Goal: Task Accomplishment & Management: Use online tool/utility

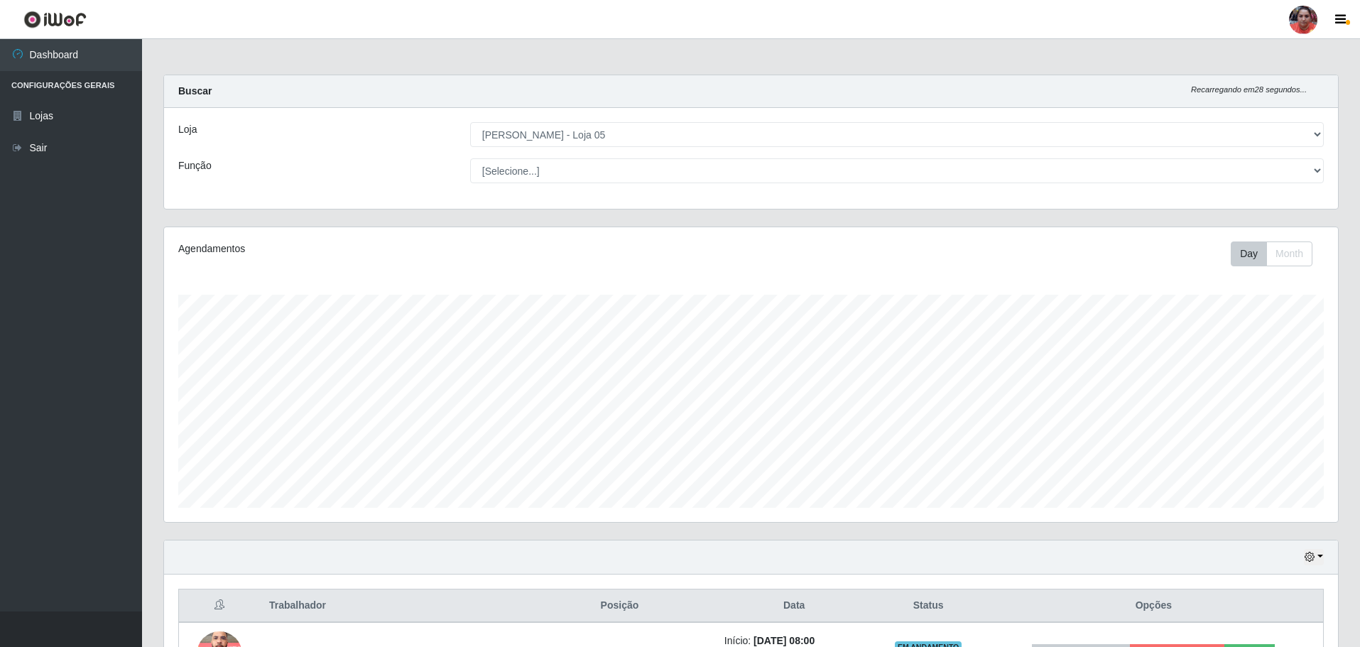
select select "252"
click at [612, 167] on select "[Selecione...] ASG ASG + ASG ++ Auxiliar de Depósito Auxiliar de Depósito + Aux…" at bounding box center [896, 170] width 853 height 25
click at [470, 158] on select "[Selecione...] ASG ASG + ASG ++ Auxiliar de Depósito Auxiliar de Depósito + Aux…" at bounding box center [896, 170] width 853 height 25
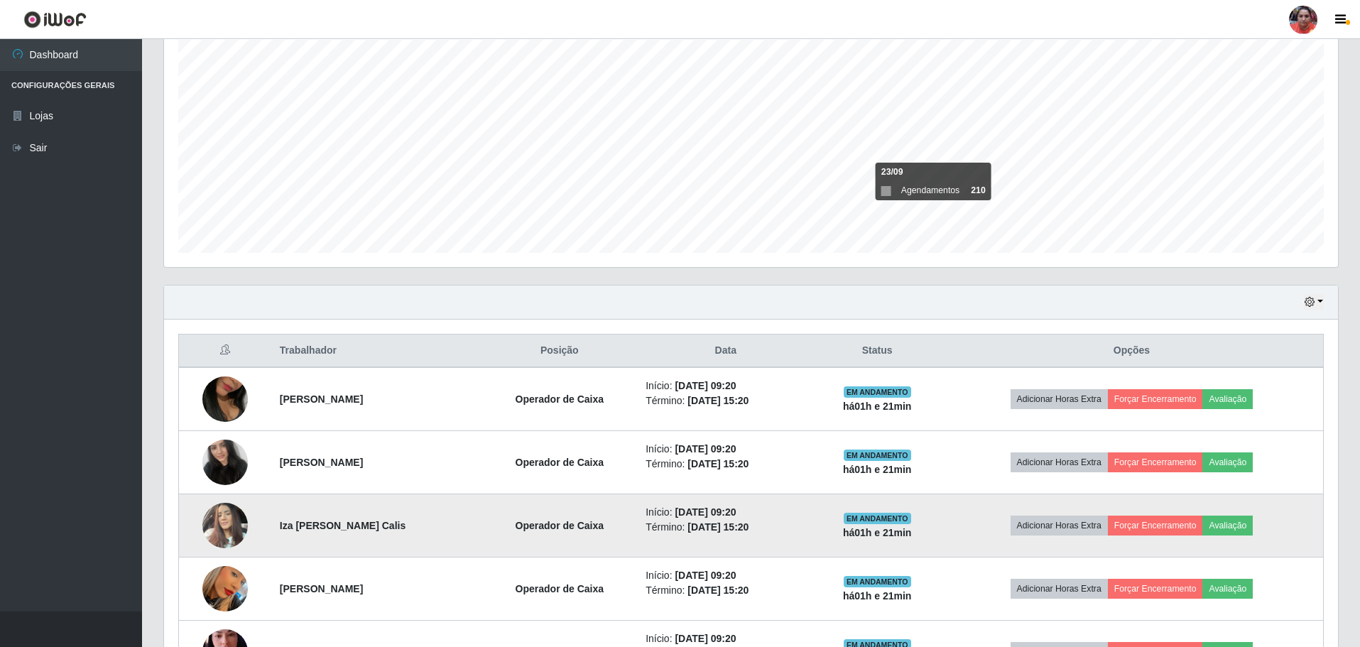
scroll to position [131, 0]
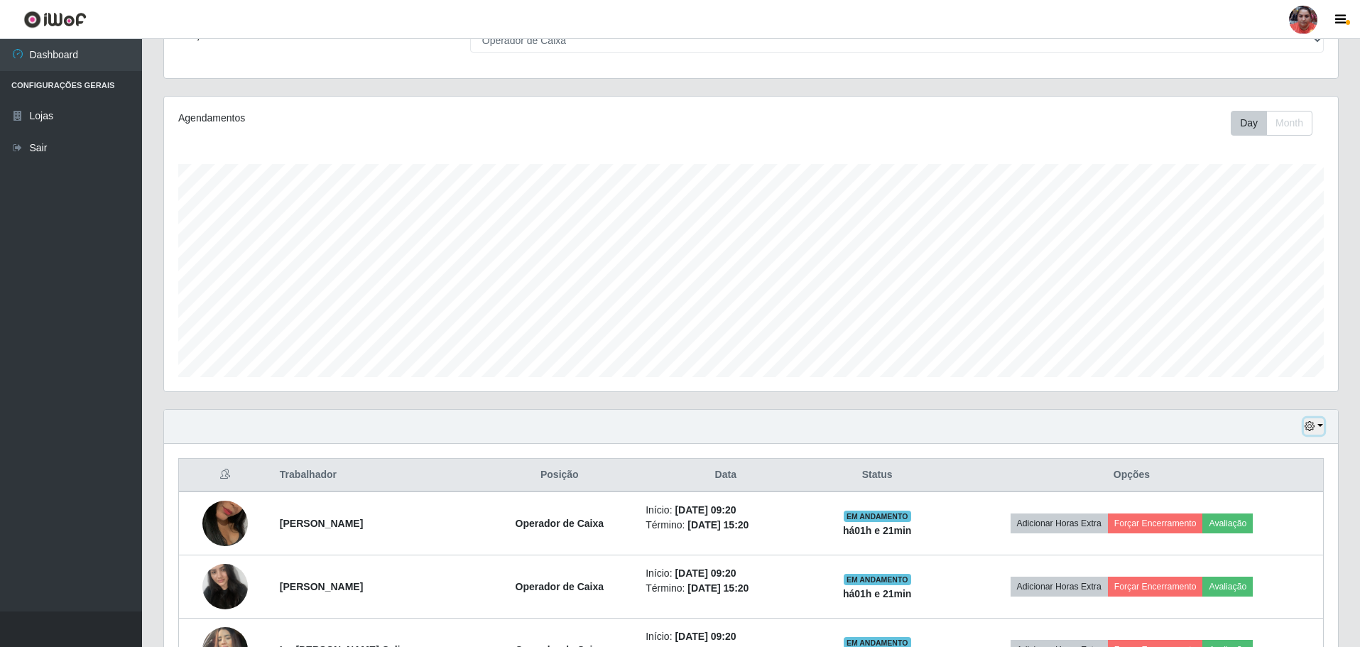
click at [1321, 418] on button "button" at bounding box center [1314, 426] width 20 height 16
click at [1245, 507] on button "3 dias" at bounding box center [1267, 511] width 112 height 30
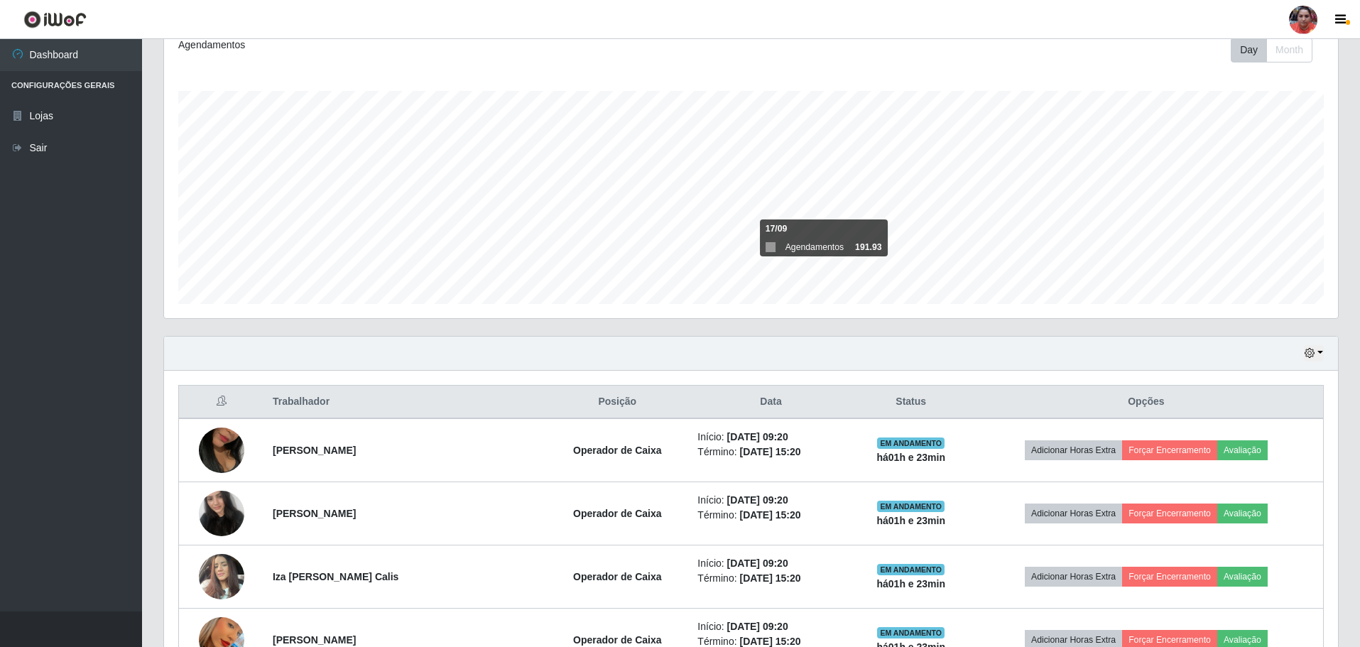
scroll to position [0, 0]
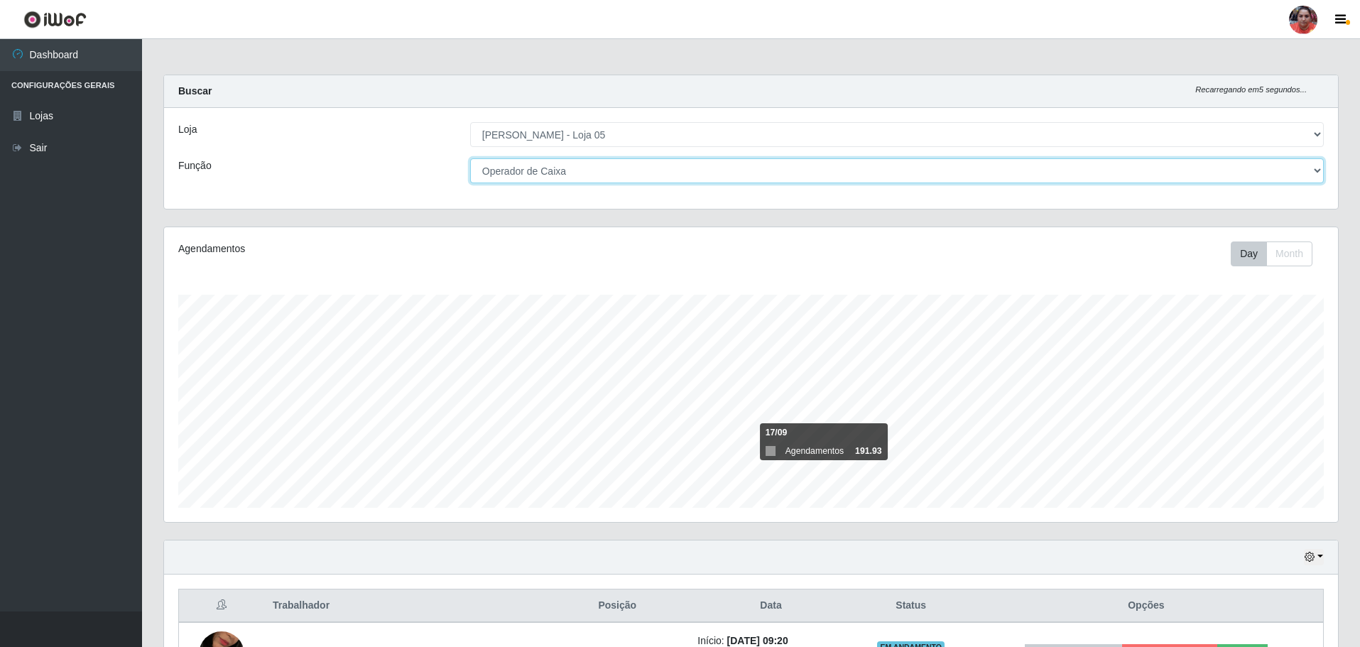
click at [633, 165] on select "[Selecione...] ASG ASG + ASG ++ Auxiliar de Depósito Auxiliar de Depósito + Aux…" at bounding box center [896, 170] width 853 height 25
click at [470, 158] on select "[Selecione...] ASG ASG + ASG ++ Auxiliar de Depósito Auxiliar de Depósito + Aux…" at bounding box center [896, 170] width 853 height 25
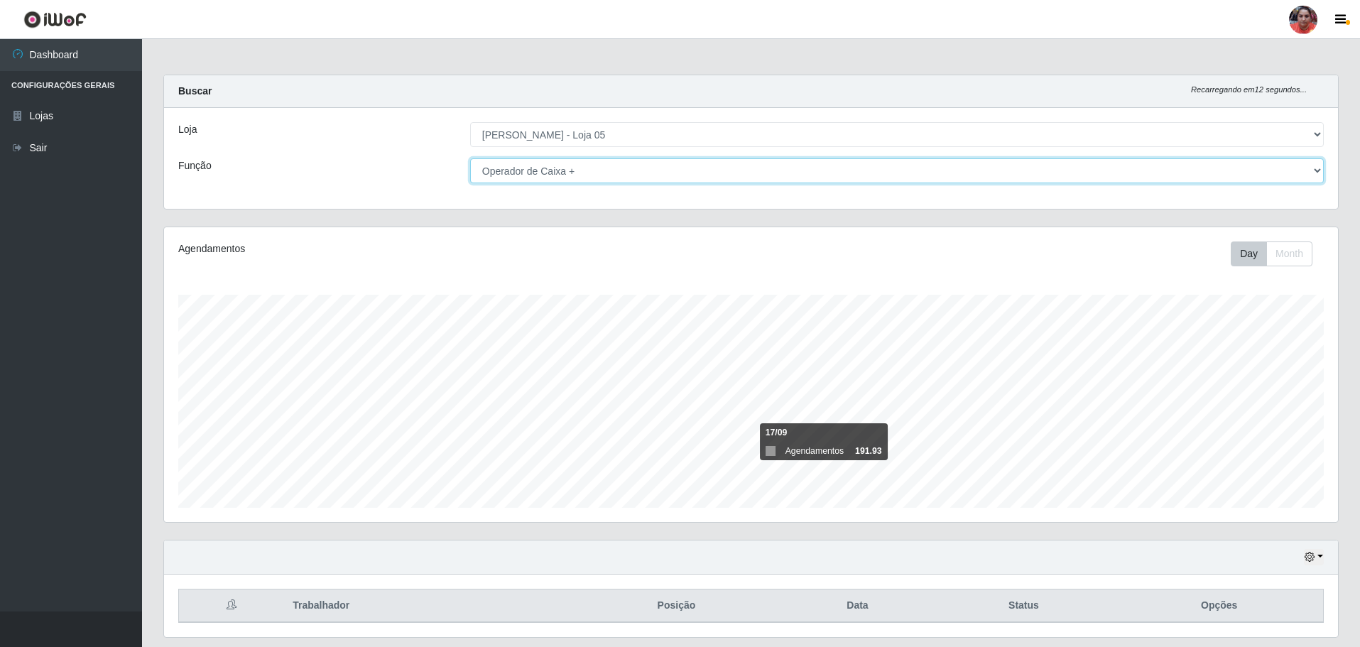
scroll to position [43, 0]
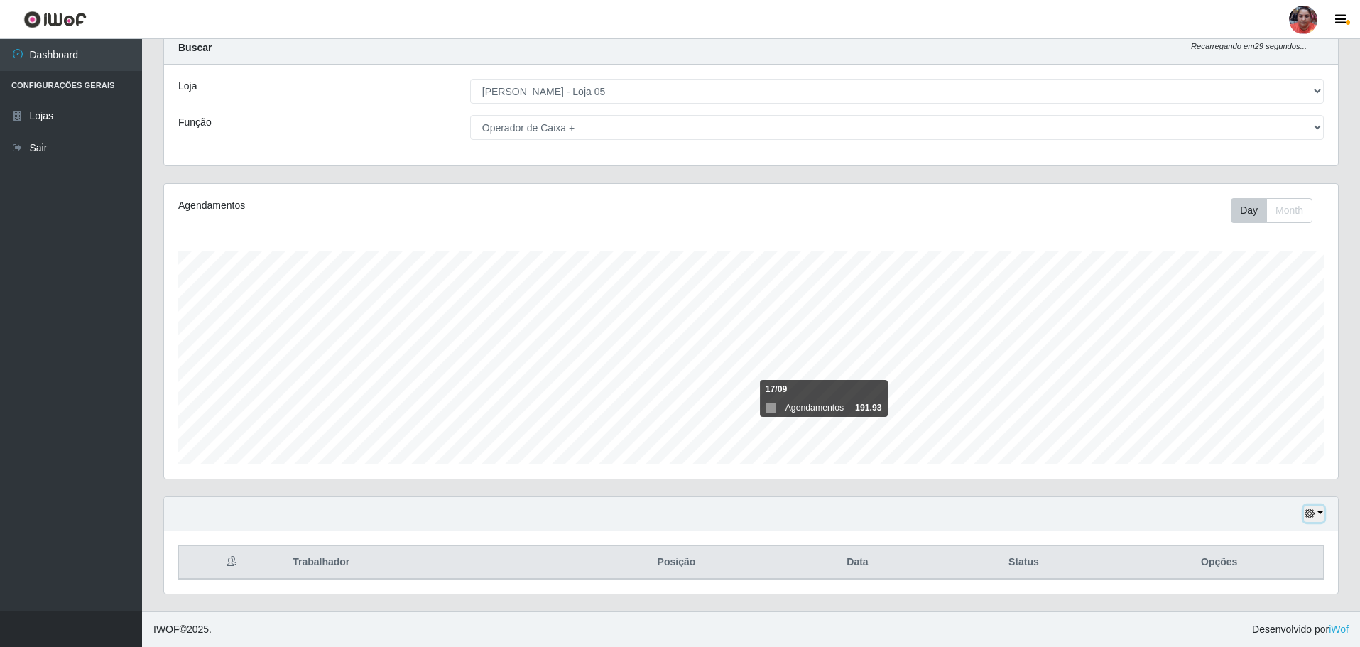
click at [1311, 513] on icon "button" at bounding box center [1309, 513] width 10 height 10
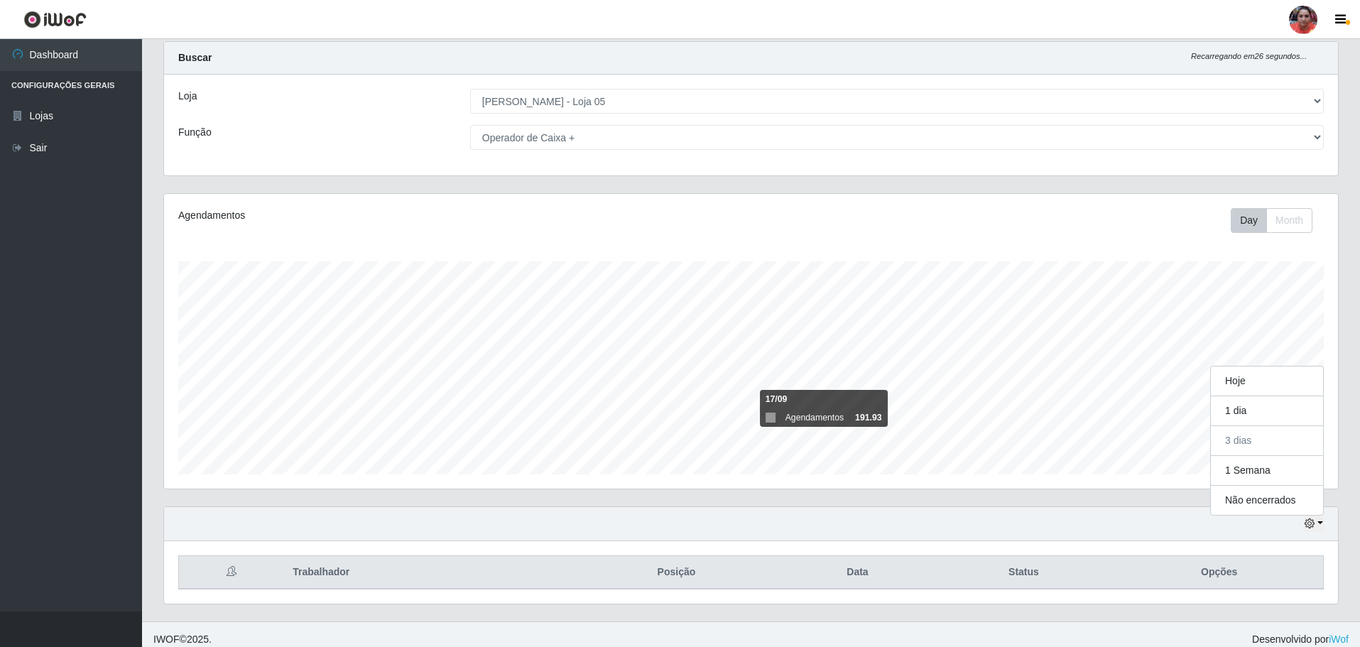
scroll to position [295, 1174]
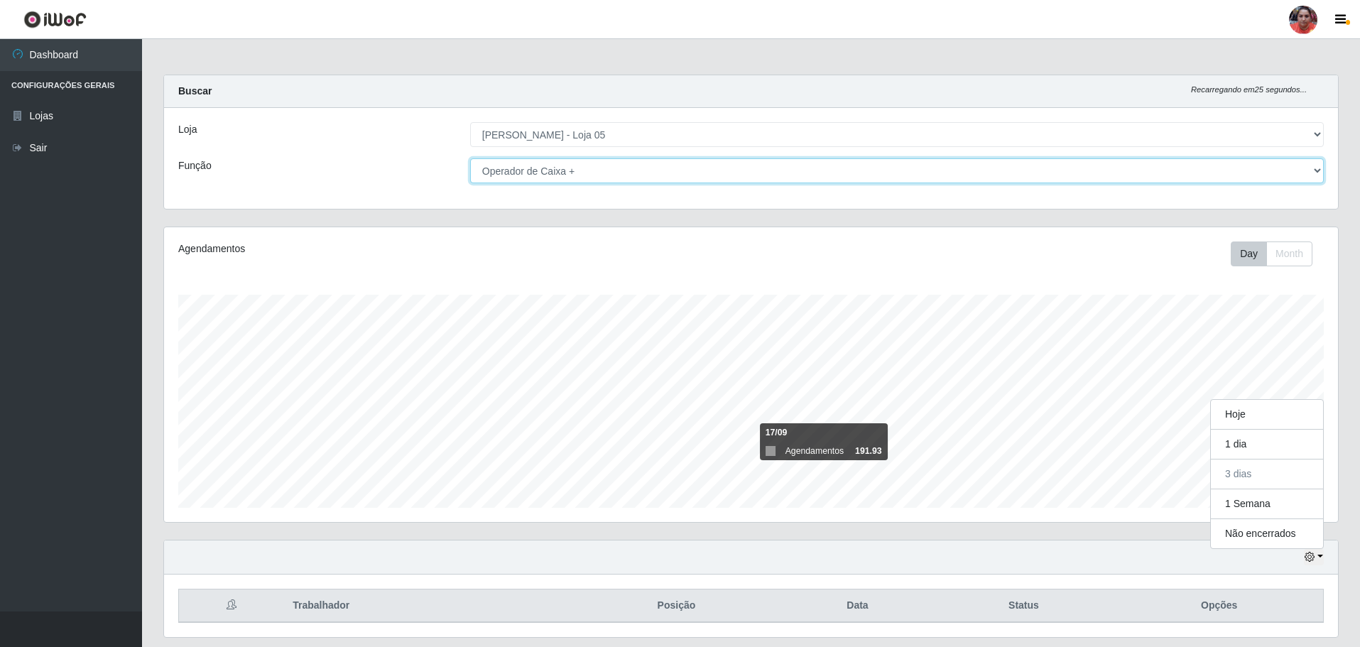
click at [621, 166] on select "[Selecione...] ASG ASG + ASG ++ Auxiliar de Depósito Auxiliar de Depósito + Aux…" at bounding box center [896, 170] width 853 height 25
click at [470, 158] on select "[Selecione...] ASG ASG + ASG ++ Auxiliar de Depósito Auxiliar de Depósito + Aux…" at bounding box center [896, 170] width 853 height 25
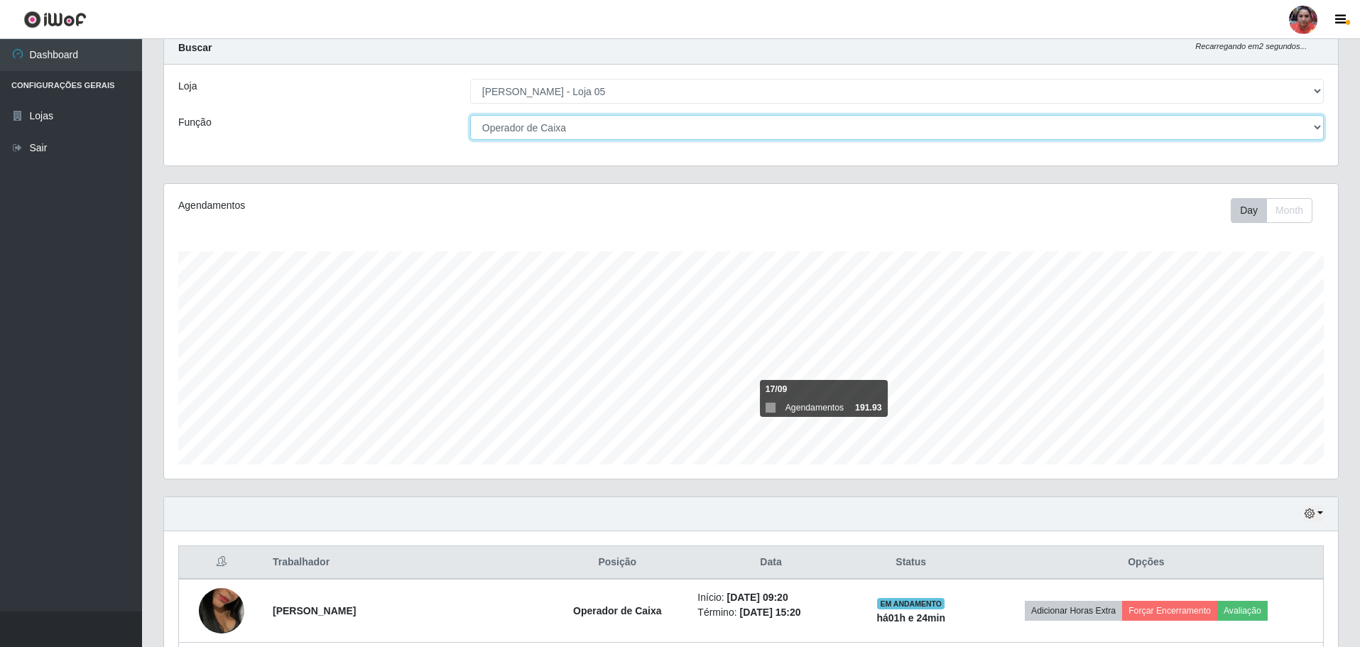
scroll to position [0, 0]
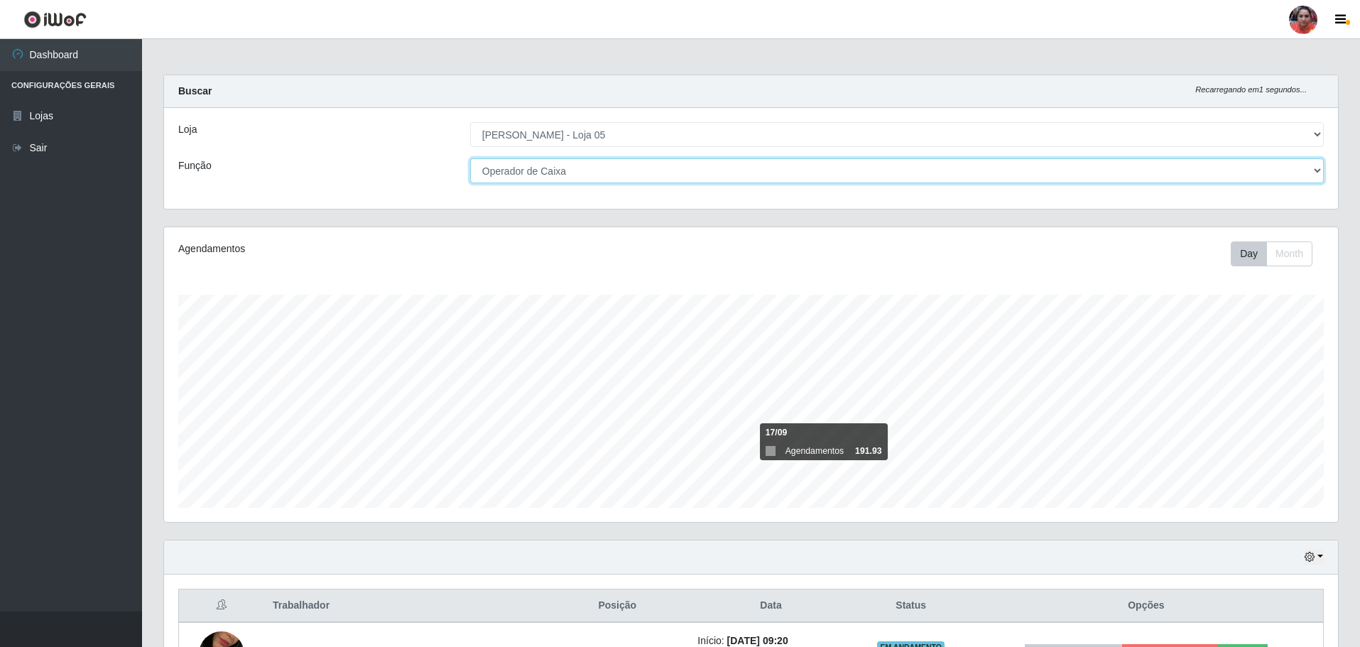
click at [584, 170] on select "[Selecione...] ASG ASG + ASG ++ Auxiliar de Depósito Auxiliar de Depósito + Aux…" at bounding box center [896, 170] width 853 height 25
click at [470, 158] on select "[Selecione...] ASG ASG + ASG ++ Auxiliar de Depósito Auxiliar de Depósito + Aux…" at bounding box center [896, 170] width 853 height 25
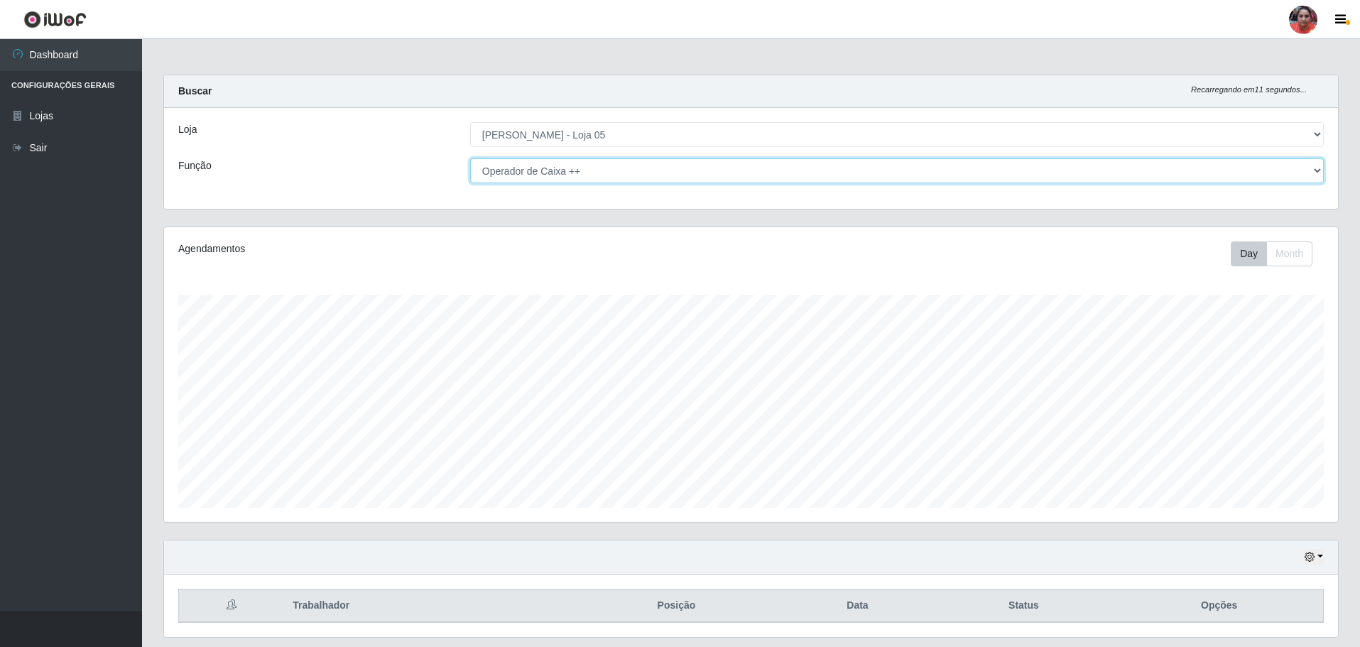
scroll to position [43, 0]
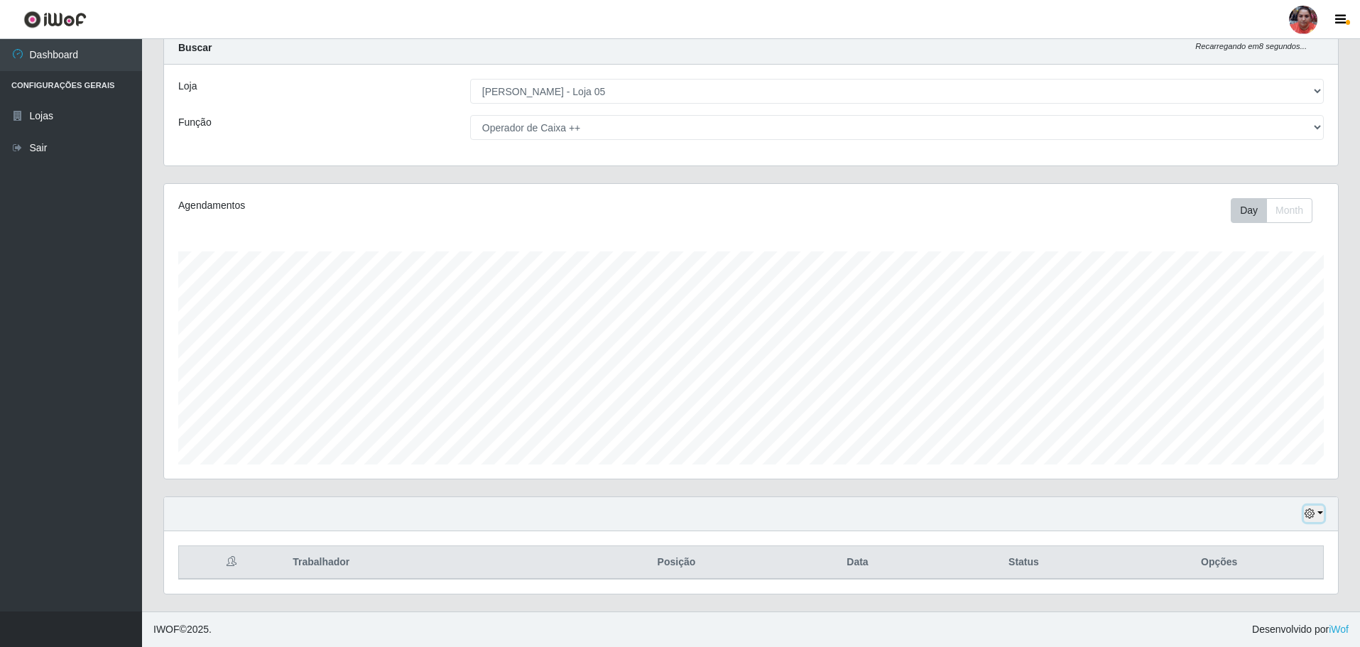
click at [1317, 517] on button "button" at bounding box center [1314, 514] width 20 height 16
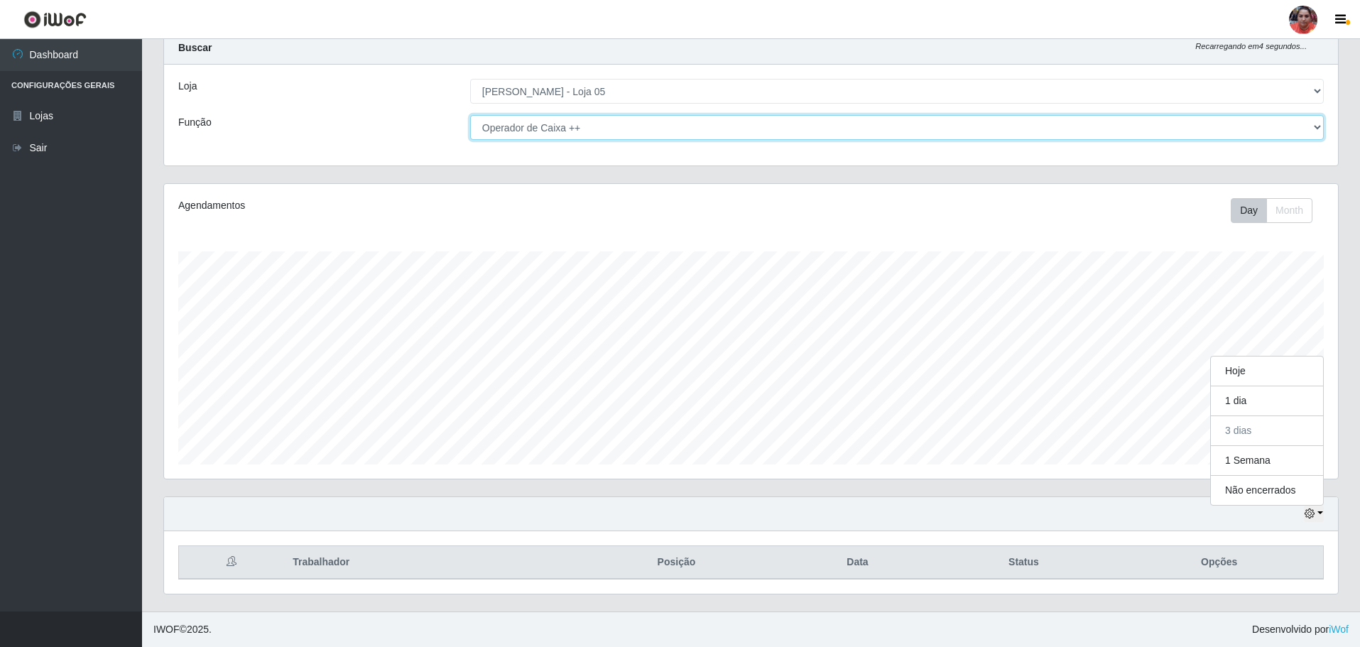
click at [653, 124] on select "[Selecione...] ASG ASG + ASG ++ Auxiliar de Depósito Auxiliar de Depósito + Aux…" at bounding box center [896, 127] width 853 height 25
click at [470, 115] on select "[Selecione...] ASG ASG + ASG ++ Auxiliar de Depósito Auxiliar de Depósito + Aux…" at bounding box center [896, 127] width 853 height 25
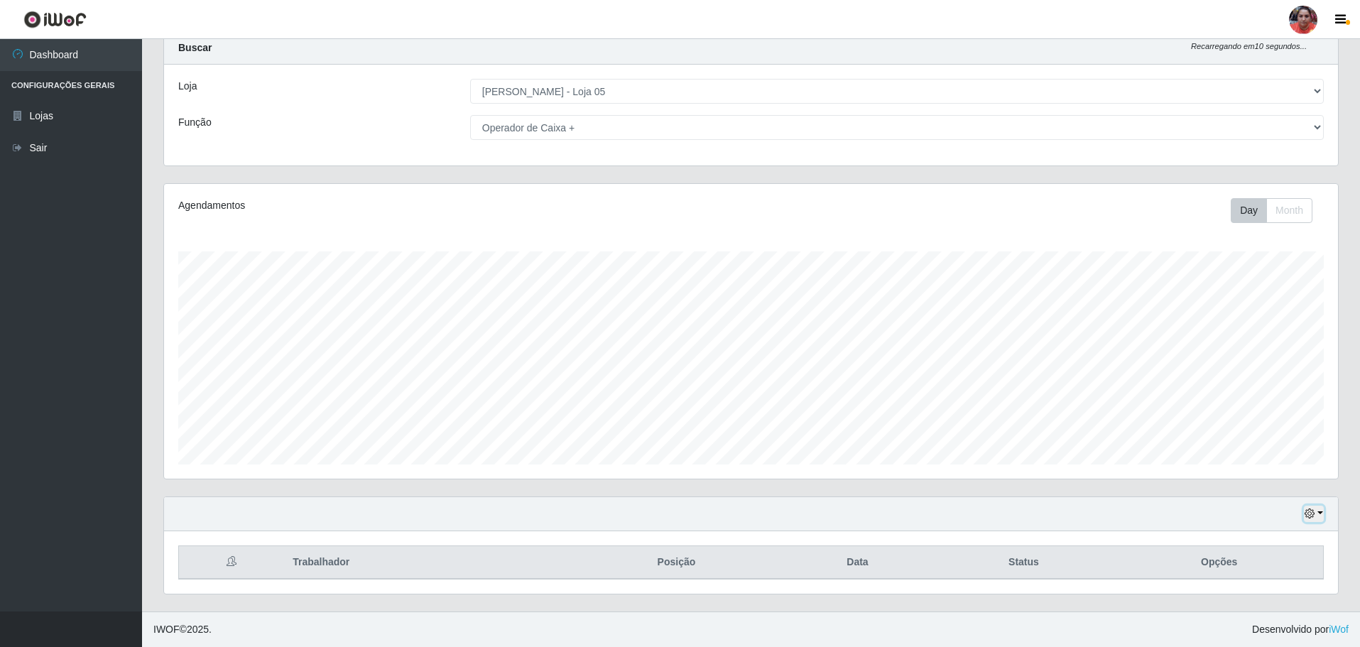
click at [1320, 507] on button "button" at bounding box center [1314, 514] width 20 height 16
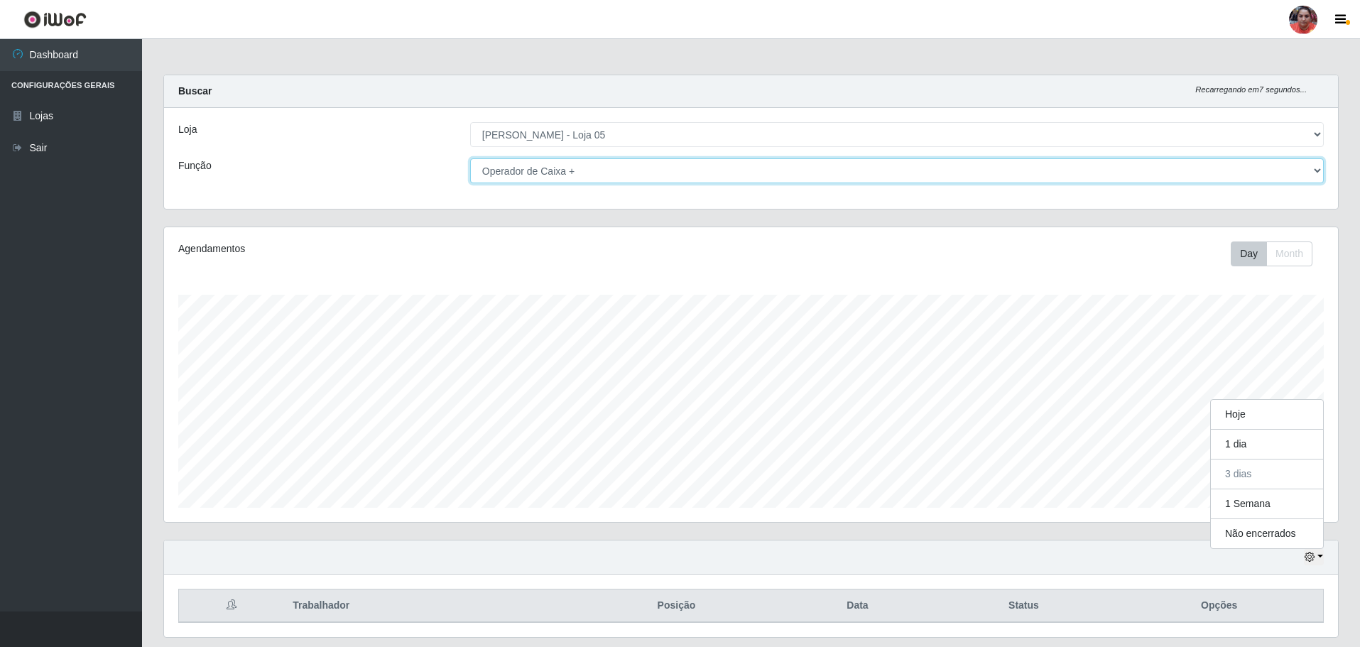
click at [589, 171] on select "[Selecione...] ASG ASG + ASG ++ Auxiliar de Depósito Auxiliar de Depósito + Aux…" at bounding box center [896, 170] width 853 height 25
click at [470, 158] on select "[Selecione...] ASG ASG + ASG ++ Auxiliar de Depósito Auxiliar de Depósito + Aux…" at bounding box center [896, 170] width 853 height 25
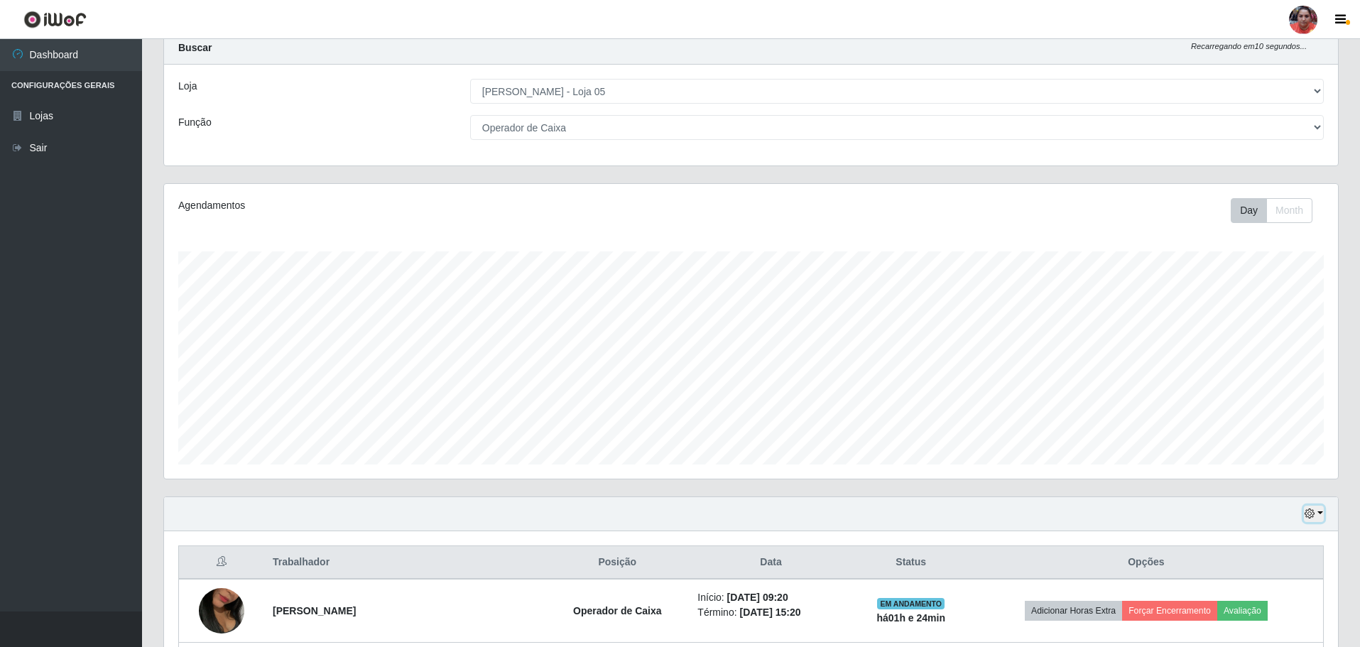
click at [1316, 513] on button "button" at bounding box center [1314, 514] width 20 height 16
click at [1262, 463] on button "1 Semana" at bounding box center [1267, 461] width 112 height 30
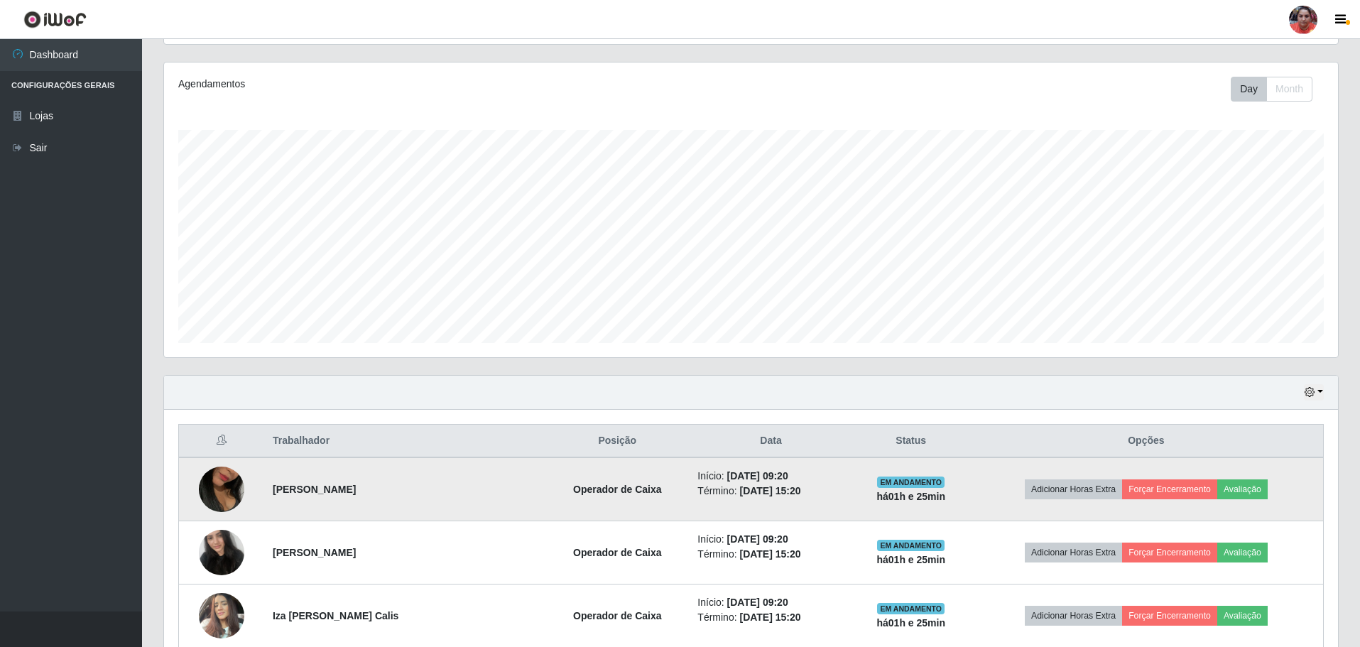
scroll to position [0, 0]
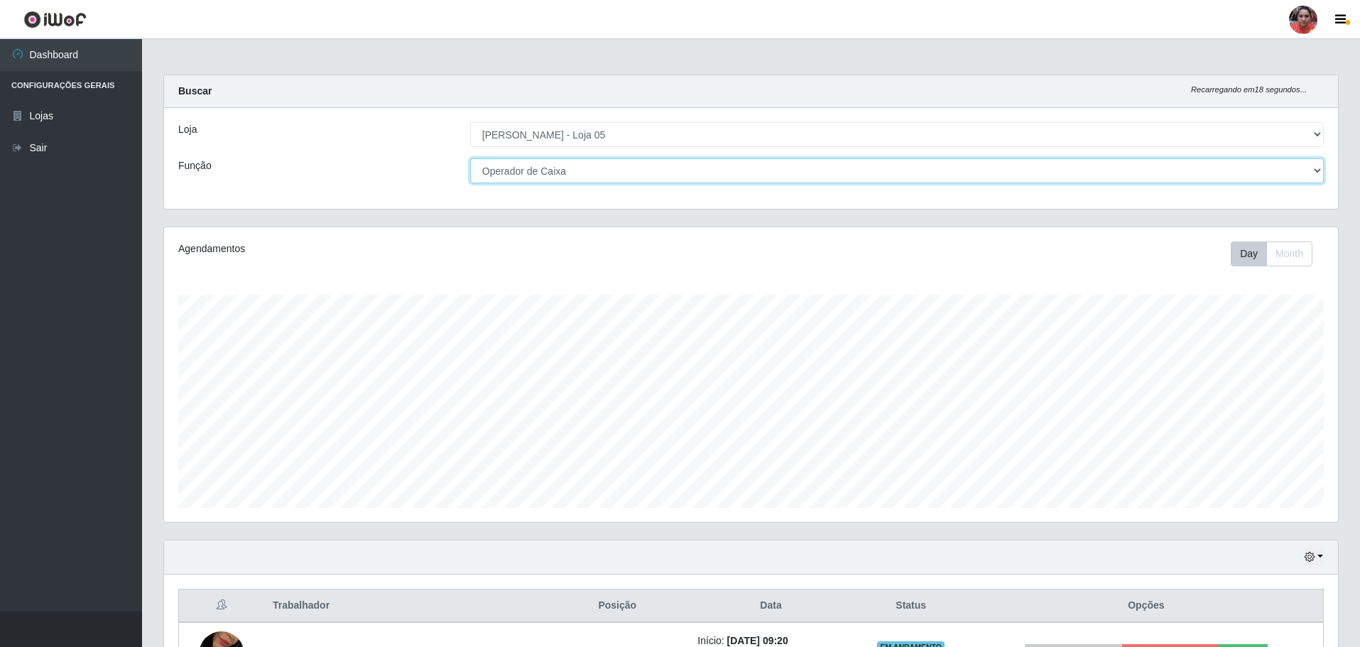
click at [626, 173] on select "[Selecione...] ASG ASG + ASG ++ Auxiliar de Depósito Auxiliar de Depósito + Aux…" at bounding box center [896, 170] width 853 height 25
select select "72"
click at [470, 158] on select "[Selecione...] ASG ASG + ASG ++ Auxiliar de Depósito Auxiliar de Depósito + Aux…" at bounding box center [896, 170] width 853 height 25
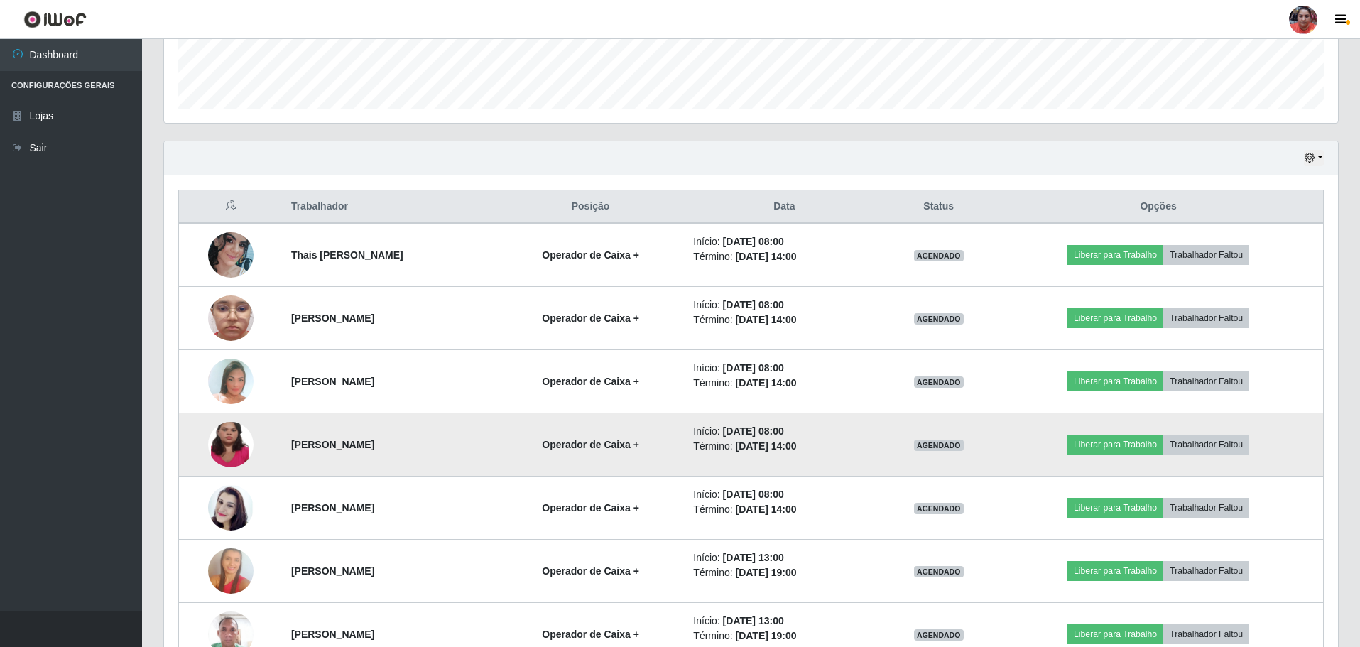
scroll to position [612, 0]
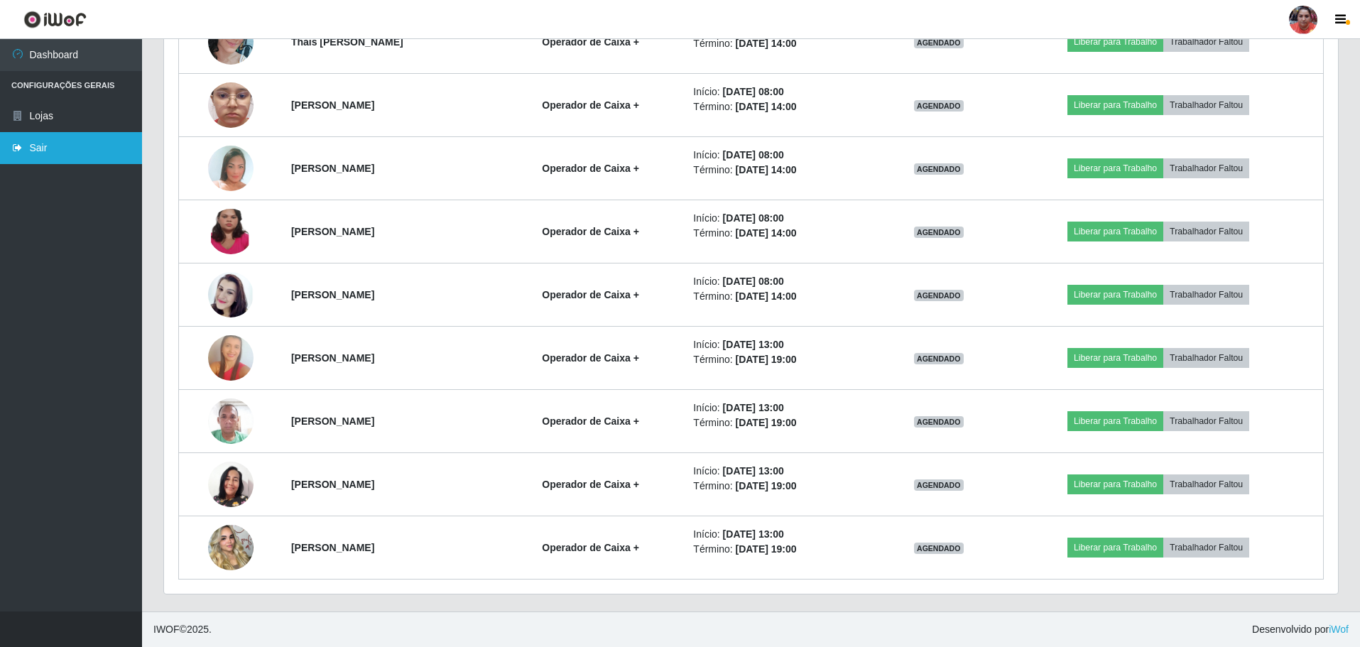
click at [121, 153] on link "Sair" at bounding box center [71, 148] width 142 height 32
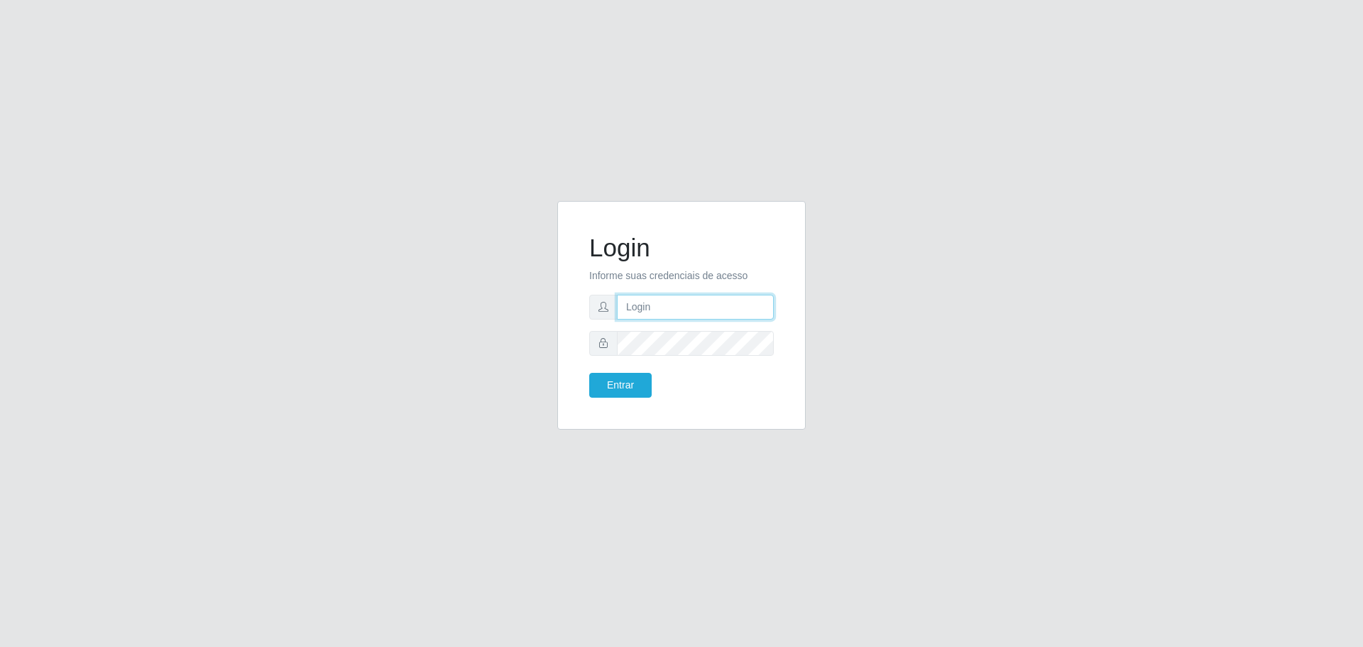
type input "[EMAIL_ADDRESS][DOMAIN_NAME]"
